Goal: Task Accomplishment & Management: Manage account settings

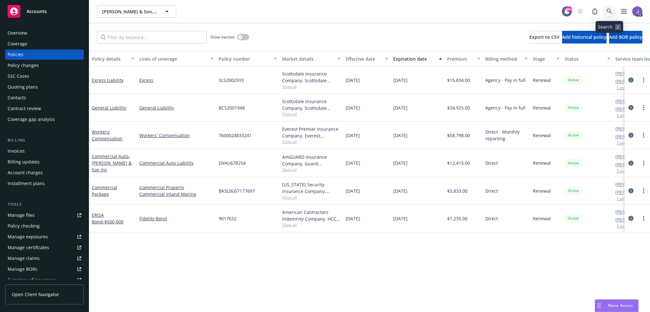
click at [614, 9] on link at bounding box center [609, 11] width 13 height 13
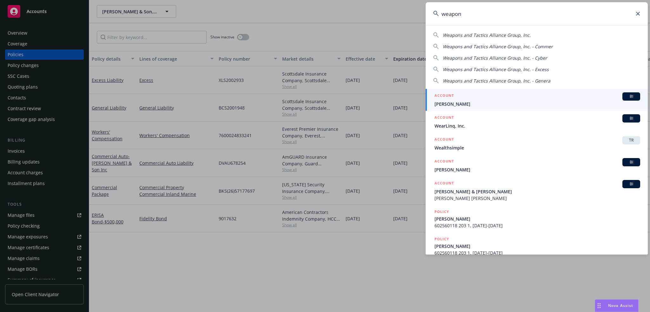
type input "weapons"
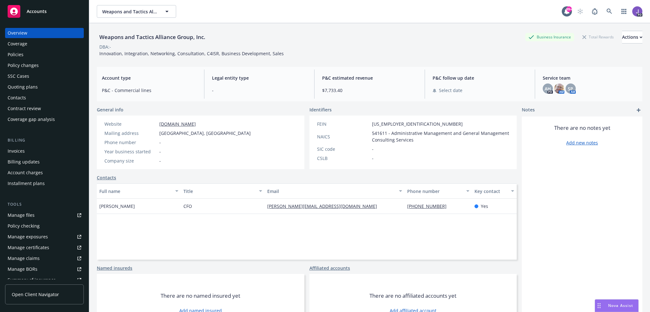
click at [35, 53] on div "Policies" at bounding box center [45, 55] width 74 height 10
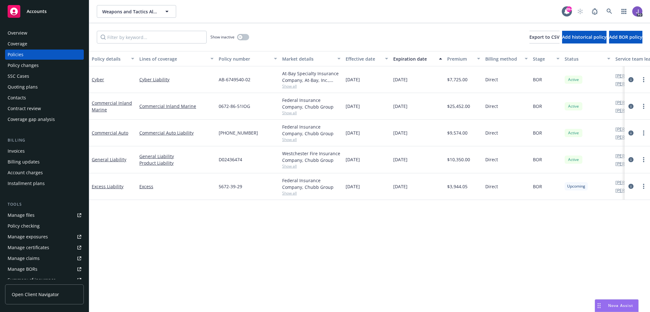
click at [26, 218] on div "Manage files" at bounding box center [21, 215] width 27 height 10
click at [29, 34] on div "Overview" at bounding box center [45, 33] width 74 height 10
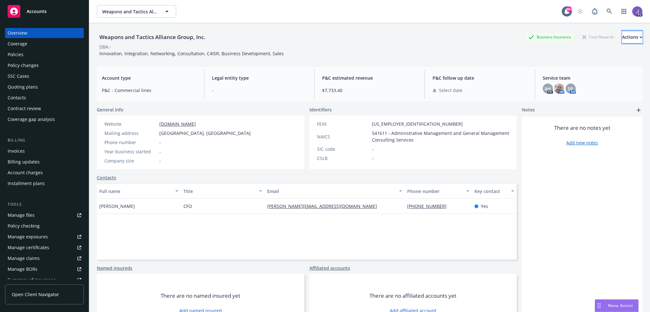
click at [623, 38] on div "Actions" at bounding box center [633, 37] width 20 height 12
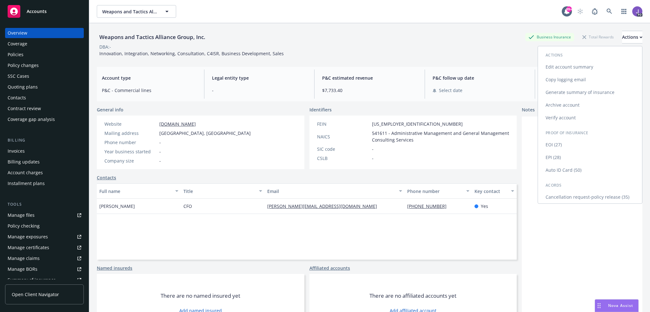
click at [566, 77] on link "Copy logging email" at bounding box center [590, 79] width 104 height 13
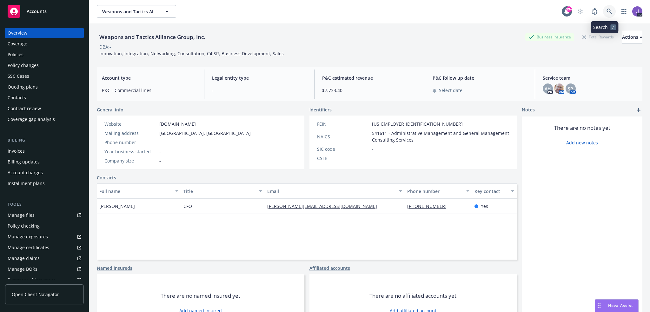
click at [607, 14] on icon at bounding box center [610, 12] width 6 height 6
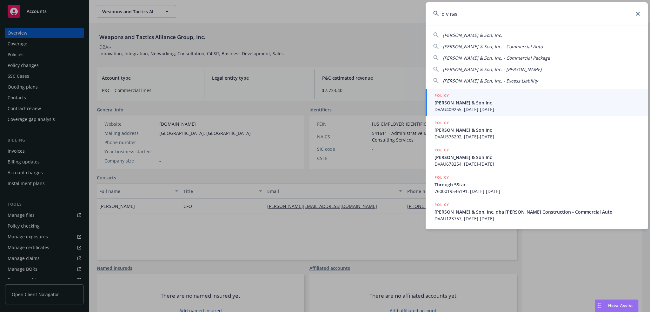
type input "d v ras"
click at [451, 105] on span "DV Rasmussen & Son Inc" at bounding box center [538, 102] width 206 height 7
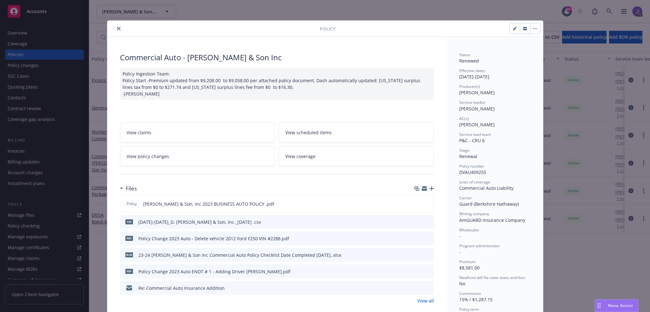
click at [118, 29] on icon "close" at bounding box center [119, 29] width 4 height 4
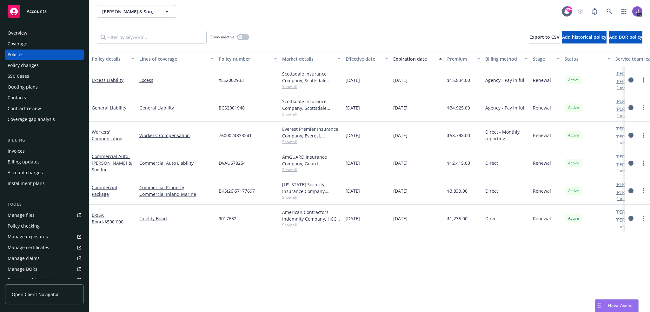
click at [35, 31] on div "Overview" at bounding box center [45, 33] width 74 height 10
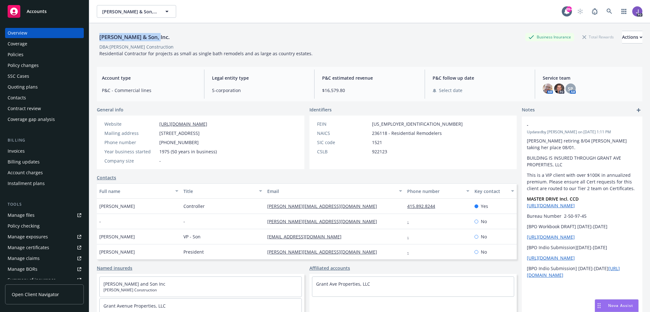
drag, startPoint x: 158, startPoint y: 37, endPoint x: 104, endPoint y: 44, distance: 53.9
click at [99, 39] on div "D. V. Rasmussen & Son, Inc." at bounding box center [135, 37] width 76 height 8
copy div "D. V. Rasmussen & Son"
click at [24, 54] on div "Policies" at bounding box center [45, 55] width 74 height 10
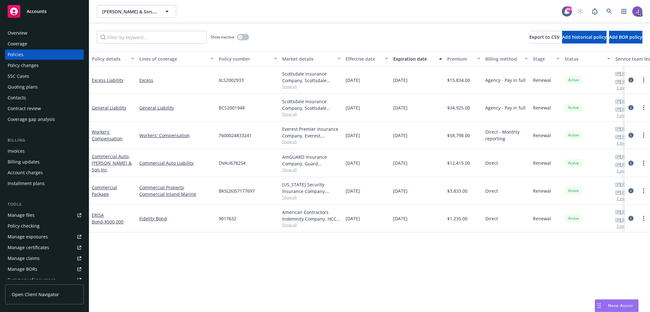
click at [287, 140] on span "Show all" at bounding box center [311, 141] width 58 height 5
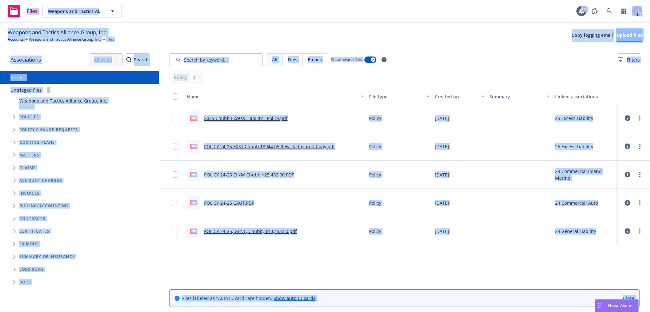
click at [617, 36] on span "Upload files" at bounding box center [630, 35] width 26 height 6
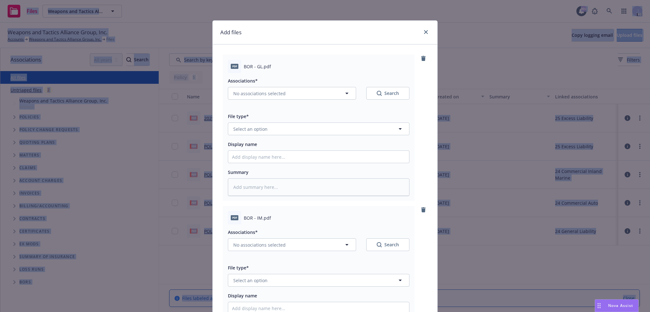
click at [424, 32] on icon "close" at bounding box center [426, 32] width 4 height 4
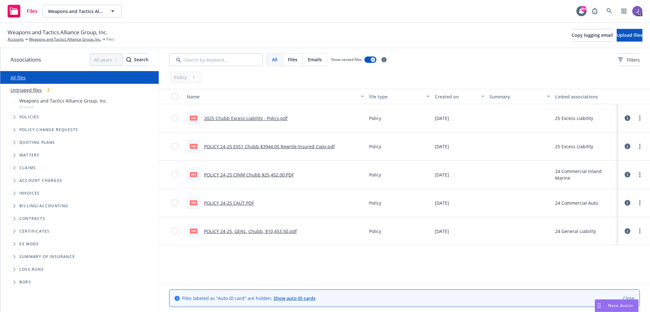
click at [407, 42] on div "Weapons and Tactics Alliance Group, Inc. Accounts Weapons and Tactics Alliance …" at bounding box center [325, 35] width 635 height 14
click at [625, 35] on span "Upload files" at bounding box center [630, 35] width 26 height 6
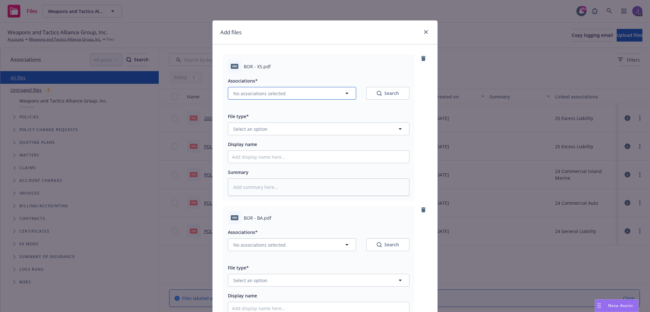
click at [270, 92] on span "No associations selected" at bounding box center [259, 93] width 52 height 7
type textarea "x"
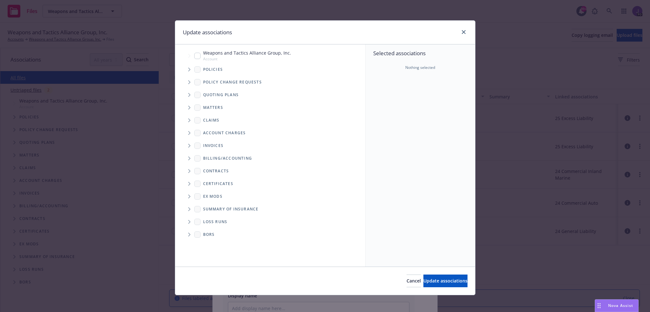
click at [195, 56] on input "Tree Example" at bounding box center [197, 56] width 6 height 6
checkbox input "true"
click at [188, 235] on icon "Folder Tree Example" at bounding box center [189, 235] width 3 height 4
click at [205, 245] on input "Folder Tree Example" at bounding box center [206, 245] width 6 height 6
checkbox input "true"
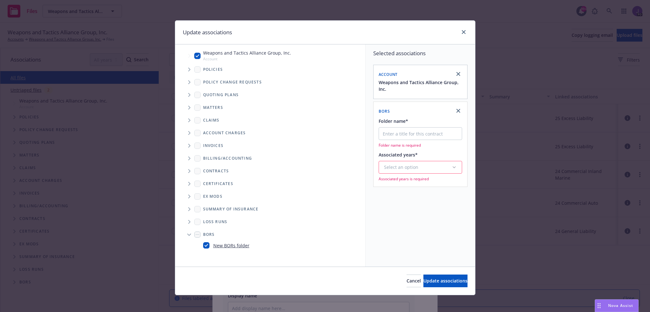
click at [421, 165] on div "Select an option" at bounding box center [418, 167] width 68 height 6
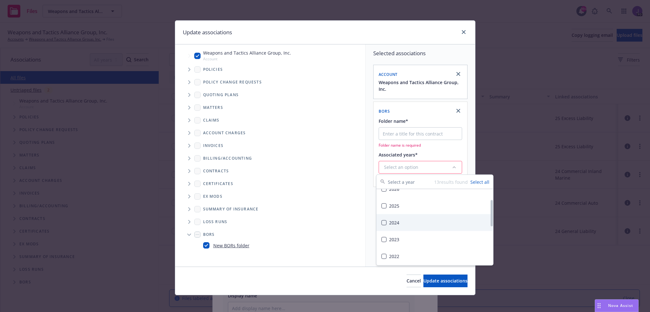
scroll to position [32, 0]
click at [399, 214] on div "2024" at bounding box center [435, 216] width 117 height 17
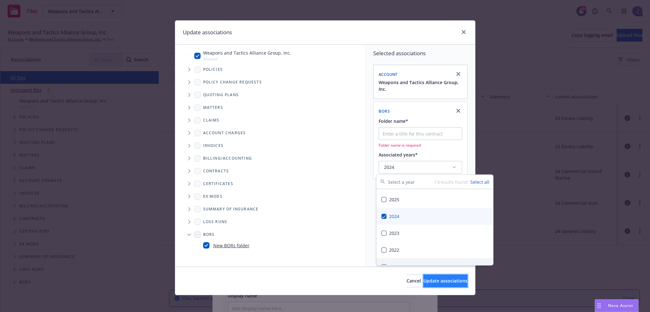
click at [424, 285] on button "Update associations" at bounding box center [446, 281] width 44 height 13
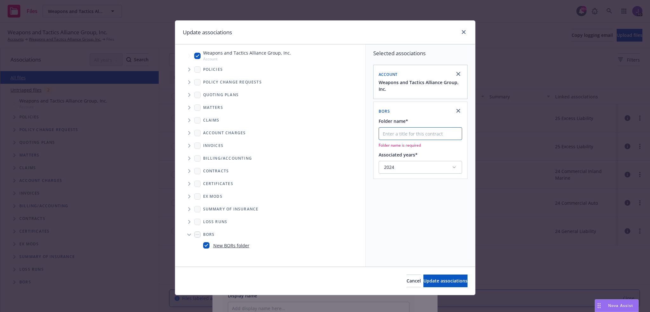
click at [398, 135] on input "Folder name*" at bounding box center [421, 133] width 84 height 13
type input "BOR"
click at [424, 278] on span "Update associations" at bounding box center [446, 281] width 44 height 6
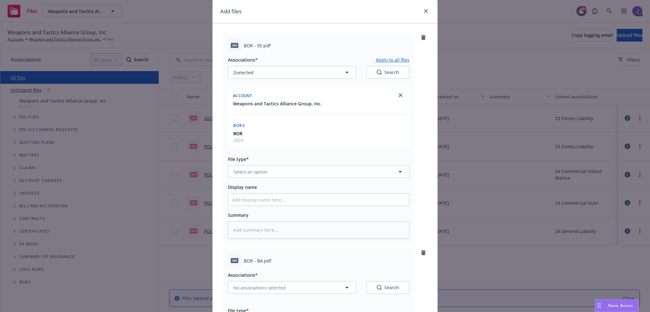
scroll to position [44, 0]
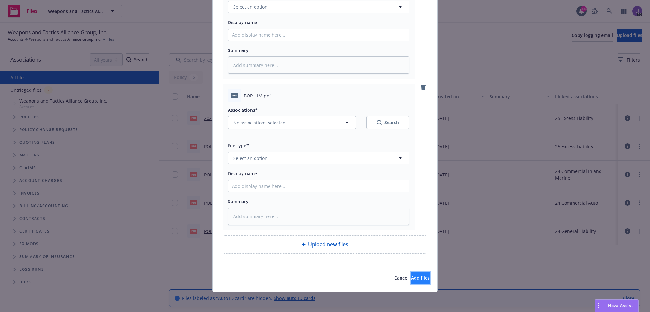
click at [411, 279] on span "Add files" at bounding box center [420, 278] width 19 height 6
type textarea "x"
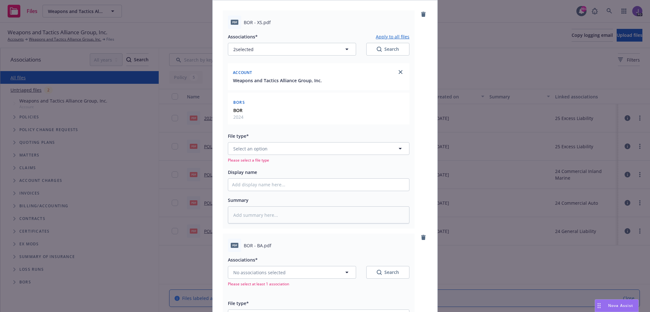
scroll to position [76, 0]
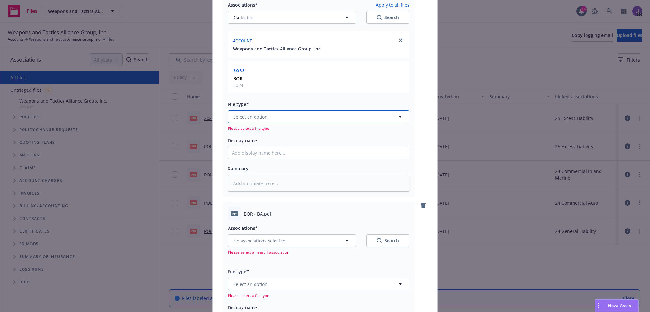
click at [260, 121] on button "Select an option" at bounding box center [319, 117] width 182 height 13
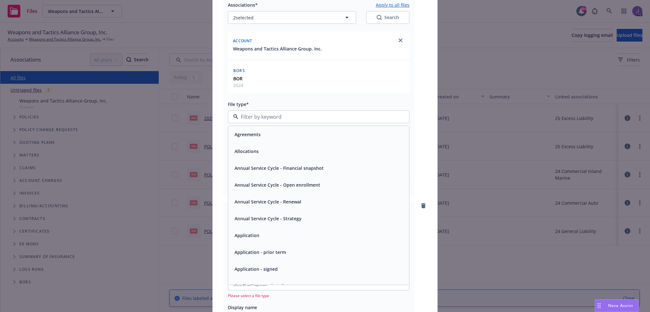
scroll to position [0, 0]
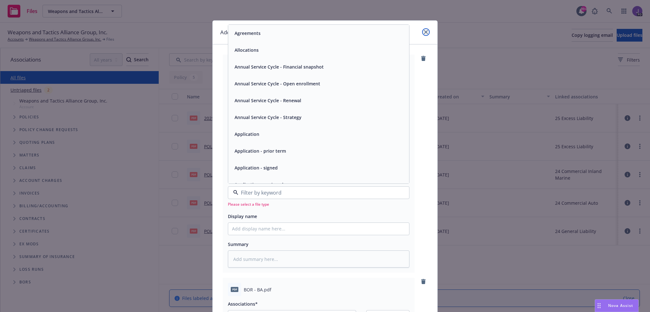
click at [424, 33] on icon "close" at bounding box center [426, 32] width 4 height 4
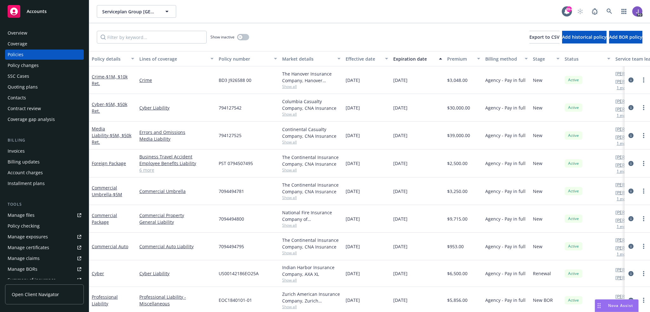
click at [24, 85] on div "Quoting plans" at bounding box center [23, 87] width 30 height 10
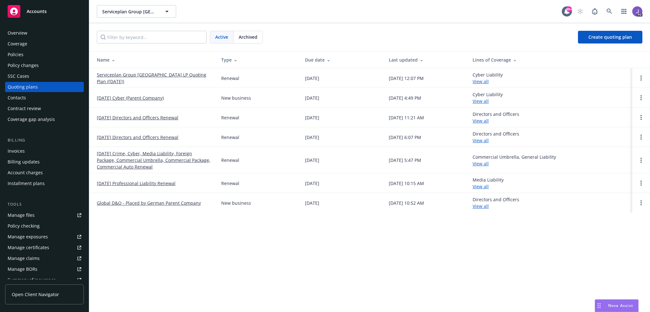
drag, startPoint x: 250, startPoint y: 39, endPoint x: 247, endPoint y: 42, distance: 4.5
click at [250, 39] on span "Archived" at bounding box center [248, 37] width 19 height 7
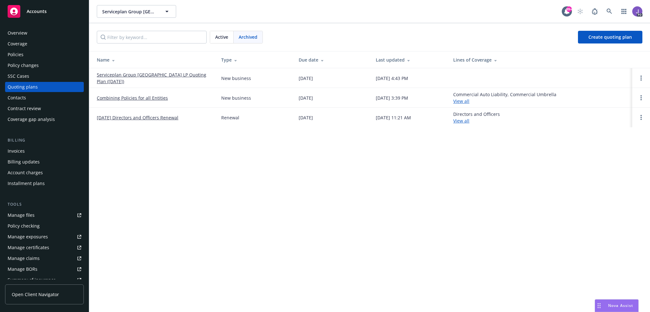
click at [219, 37] on span "Active" at bounding box center [221, 37] width 13 height 7
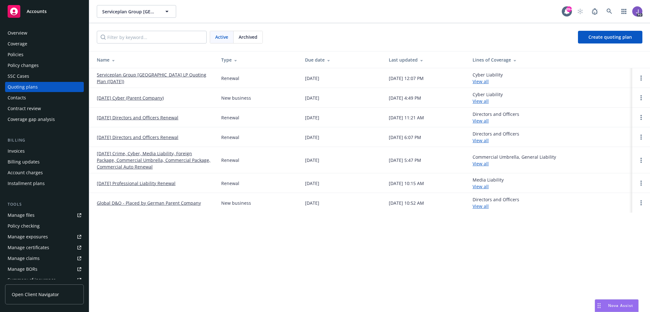
click at [24, 32] on div "Overview" at bounding box center [18, 33] width 20 height 10
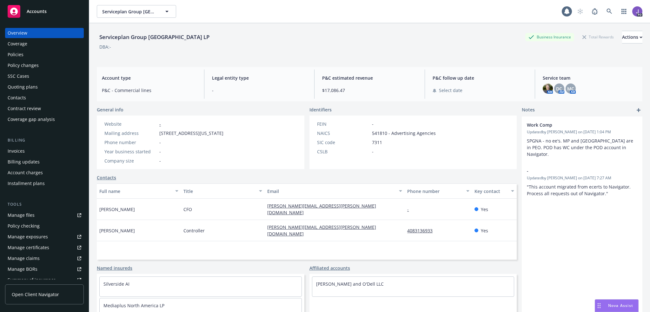
click at [16, 50] on div "Policies" at bounding box center [16, 55] width 16 height 10
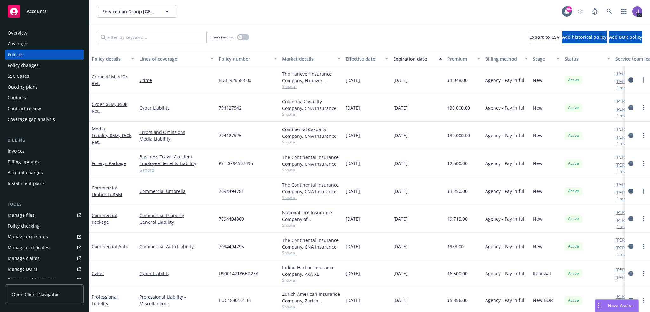
click at [288, 89] on span "Show all" at bounding box center [311, 86] width 58 height 5
click at [270, 82] on div "BD3 J926588 00" at bounding box center [248, 80] width 64 height 28
click at [289, 114] on span "Show all" at bounding box center [311, 113] width 58 height 5
click at [261, 105] on div "794127542" at bounding box center [248, 108] width 64 height 28
click at [289, 140] on span "Show all" at bounding box center [311, 141] width 58 height 5
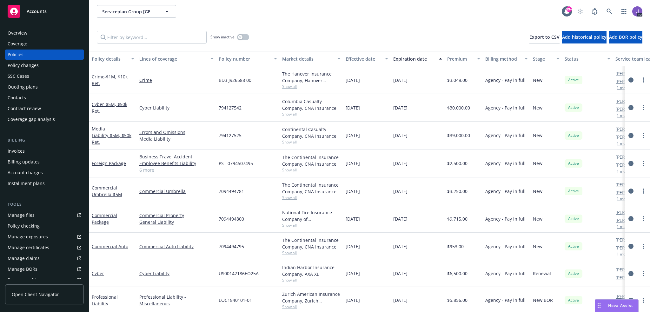
click at [261, 125] on div "794127525" at bounding box center [248, 136] width 64 height 28
click at [287, 170] on span "Show all" at bounding box center [311, 169] width 58 height 5
click at [266, 141] on div "794127525" at bounding box center [248, 136] width 64 height 28
click at [292, 198] on span "Show all" at bounding box center [311, 197] width 58 height 5
click at [256, 156] on div "PST 0794507495" at bounding box center [248, 164] width 64 height 28
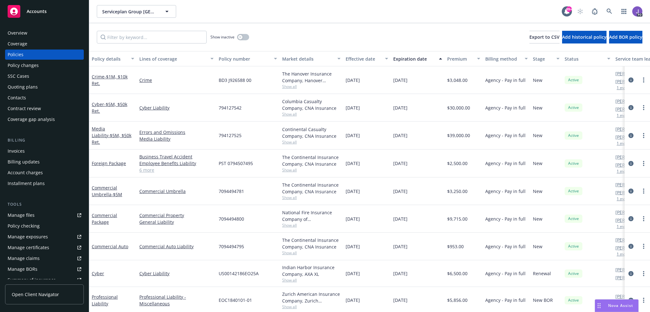
click at [285, 225] on span "Show all" at bounding box center [311, 225] width 58 height 5
click at [266, 178] on div "7094494781" at bounding box center [248, 192] width 64 height 28
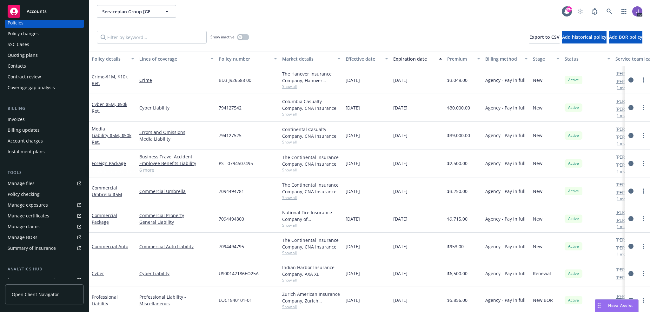
scroll to position [112, 0]
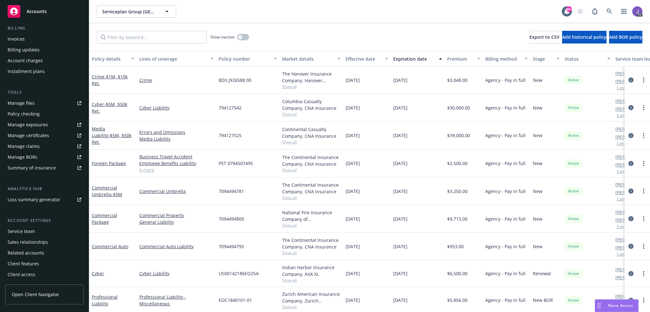
click at [29, 231] on div "Service team" at bounding box center [21, 231] width 27 height 10
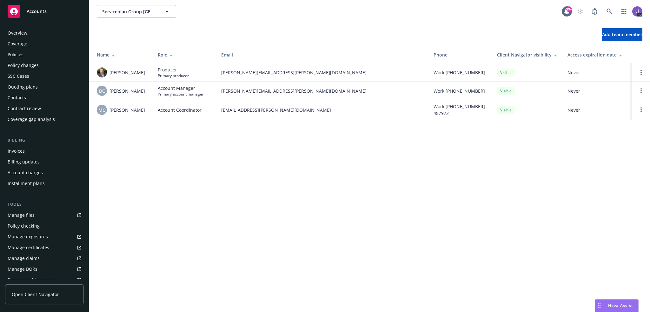
click at [27, 56] on div "Policies" at bounding box center [45, 55] width 74 height 10
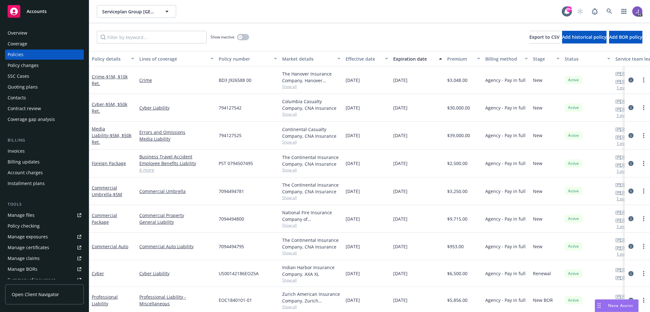
click at [32, 90] on div "Quoting plans" at bounding box center [23, 87] width 30 height 10
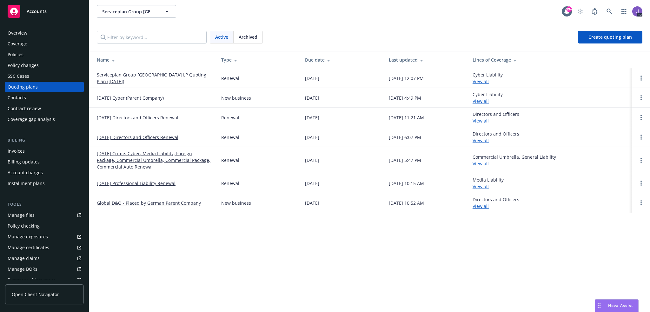
click at [145, 154] on link "09/24/25 Crime, Cyber, Media Liability, Foreign Package, Commercial Umbrella, C…" at bounding box center [154, 160] width 114 height 20
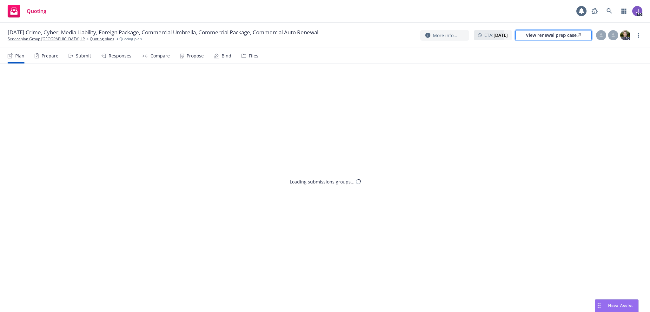
click at [543, 34] on div "View renewal prep case" at bounding box center [553, 35] width 55 height 10
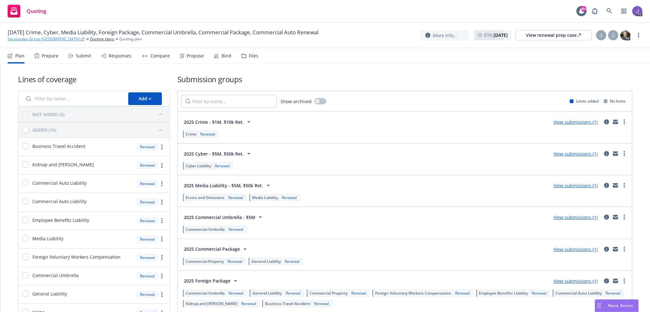
click at [53, 41] on link "Serviceplan Group [GEOGRAPHIC_DATA] LP" at bounding box center [46, 39] width 77 height 6
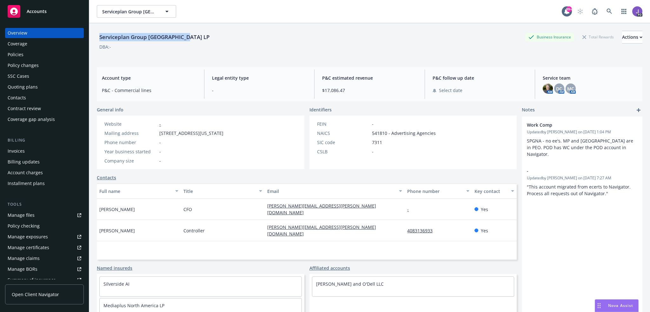
drag, startPoint x: 100, startPoint y: 37, endPoint x: 187, endPoint y: 38, distance: 86.4
click at [187, 38] on div "Serviceplan Group [GEOGRAPHIC_DATA] LP" at bounding box center [154, 37] width 115 height 8
copy div "Serviceplan Group [GEOGRAPHIC_DATA]"
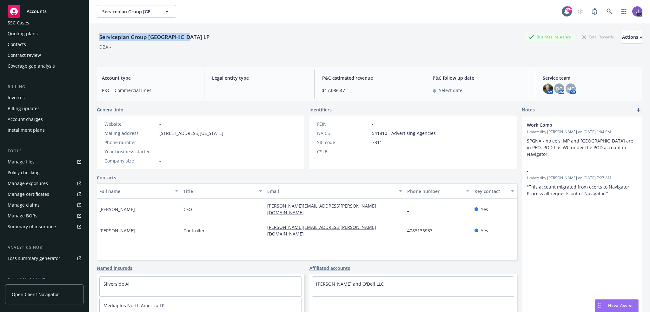
scroll to position [95, 0]
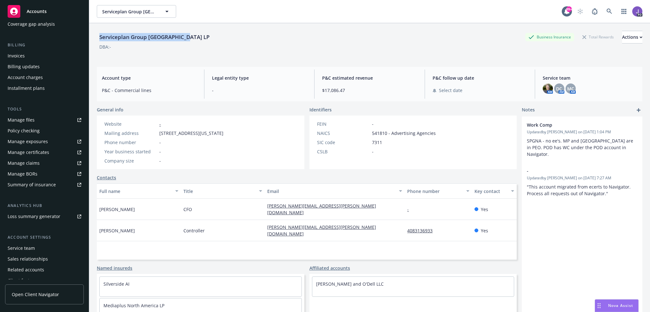
click at [24, 247] on div "Service team" at bounding box center [21, 248] width 27 height 10
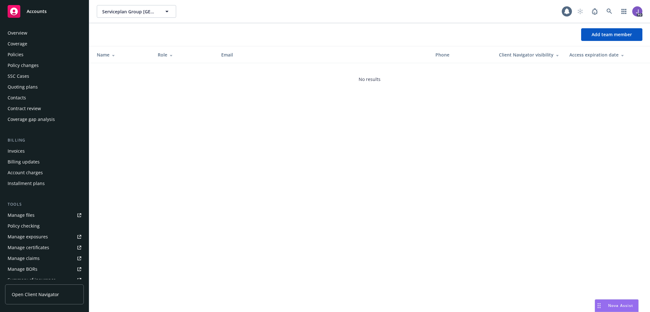
scroll to position [112, 0]
